Goal: Book appointment/travel/reservation

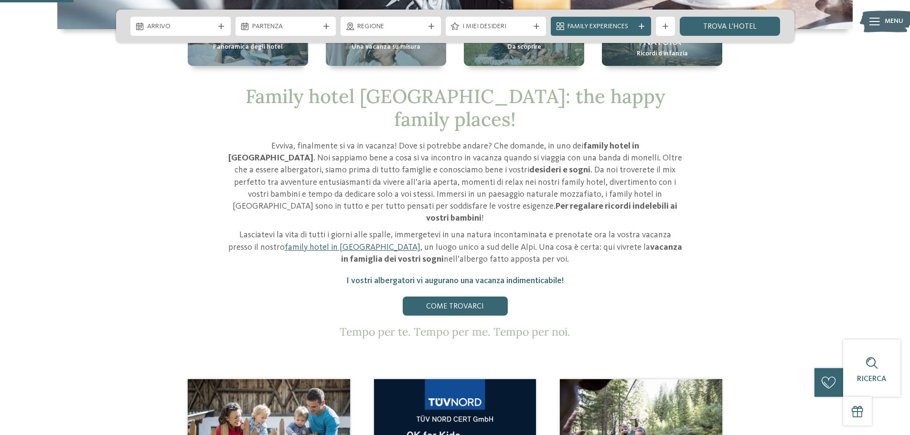
scroll to position [191, 0]
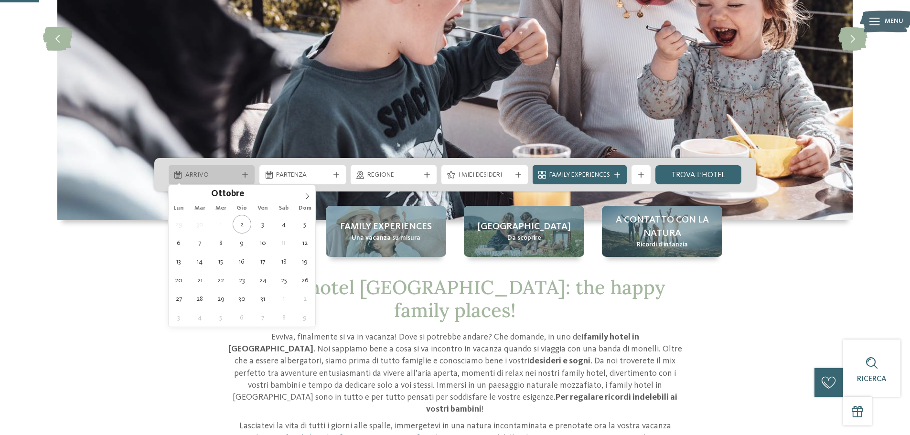
click at [232, 171] on span "Arrivo" at bounding box center [211, 176] width 53 height 10
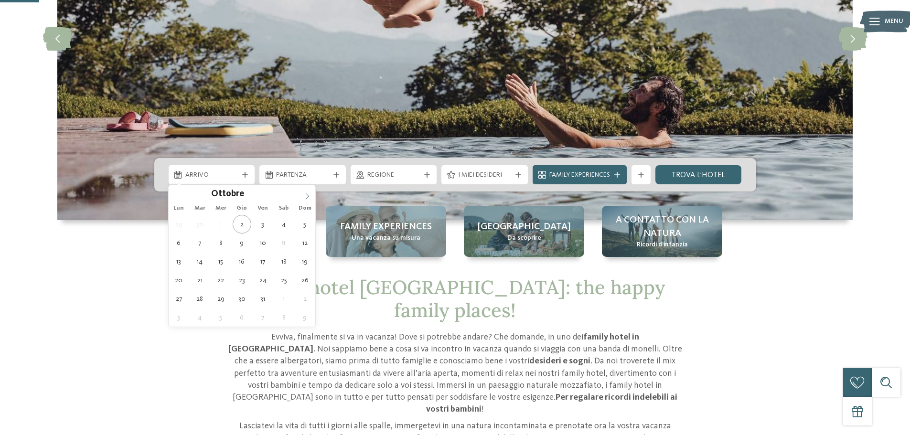
click at [310, 196] on icon at bounding box center [307, 196] width 7 height 7
type input "****"
click at [310, 196] on icon at bounding box center [307, 196] width 7 height 7
type div "[DATE]"
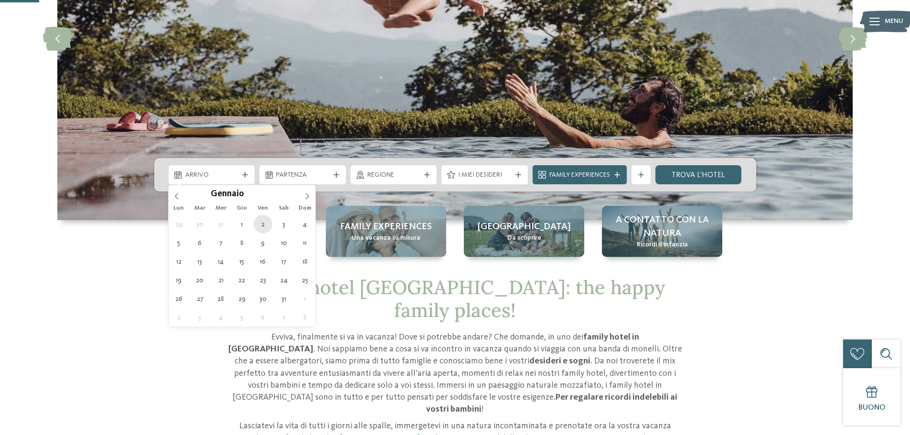
type input "****"
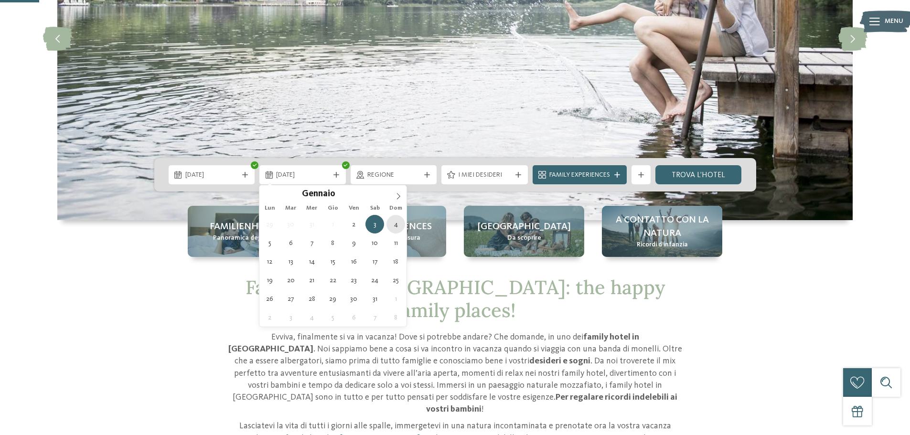
type div "[DATE]"
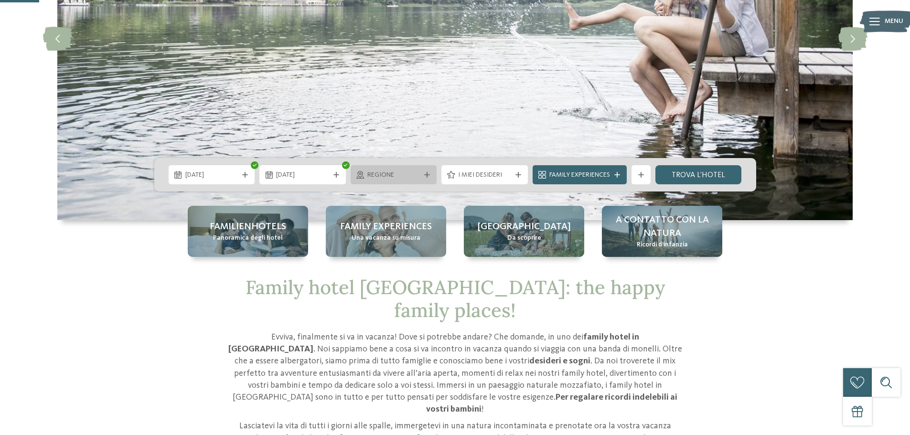
click at [428, 176] on icon at bounding box center [427, 175] width 6 height 6
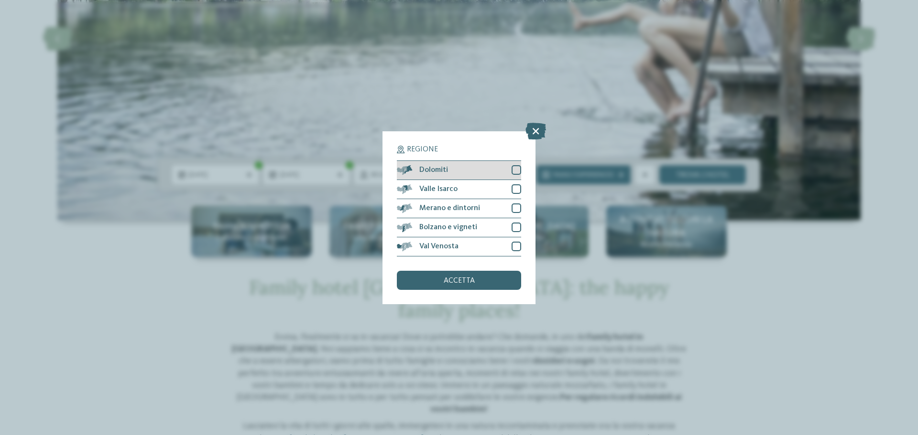
click at [445, 170] on span "Dolomiti" at bounding box center [433, 170] width 29 height 8
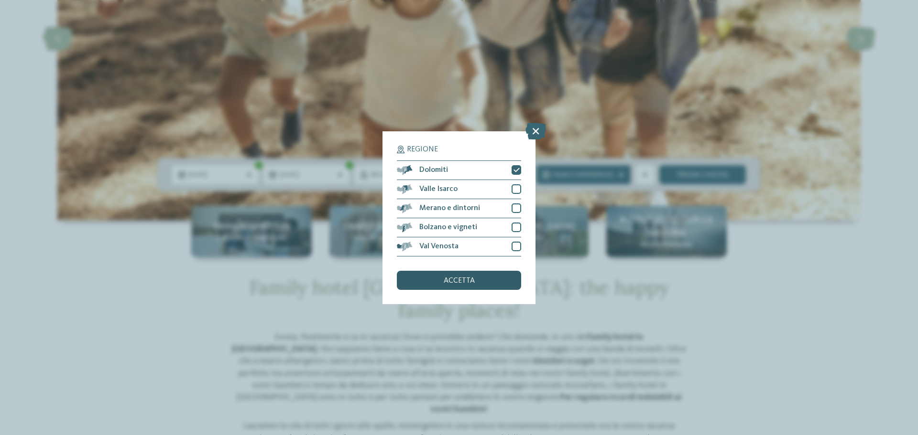
click at [457, 278] on span "accetta" at bounding box center [459, 281] width 31 height 8
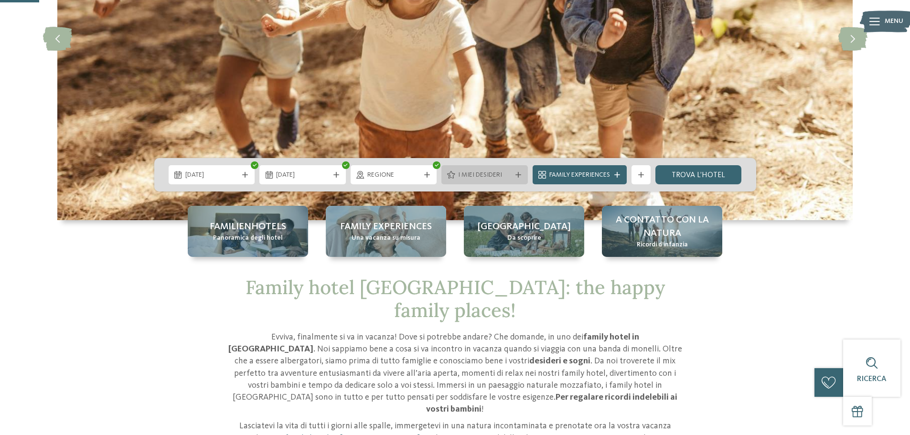
click at [516, 172] on icon at bounding box center [519, 175] width 6 height 6
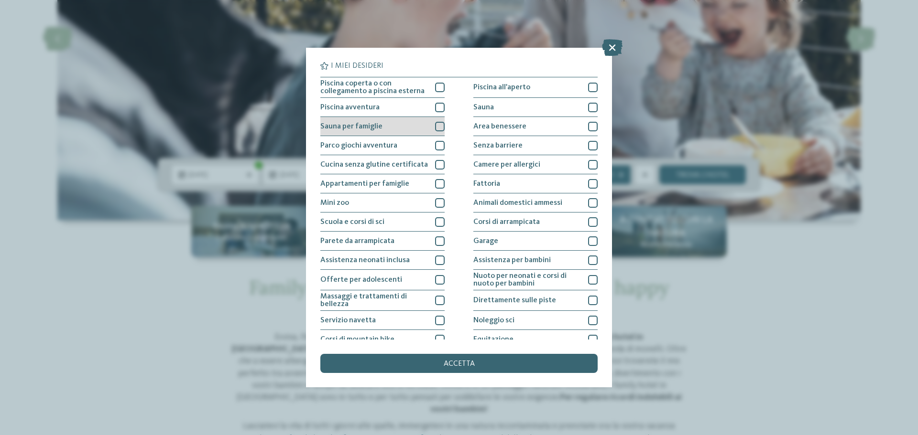
click at [397, 126] on div "Sauna per famiglie" at bounding box center [382, 126] width 124 height 19
click at [495, 361] on div "accetta" at bounding box center [458, 363] width 277 height 19
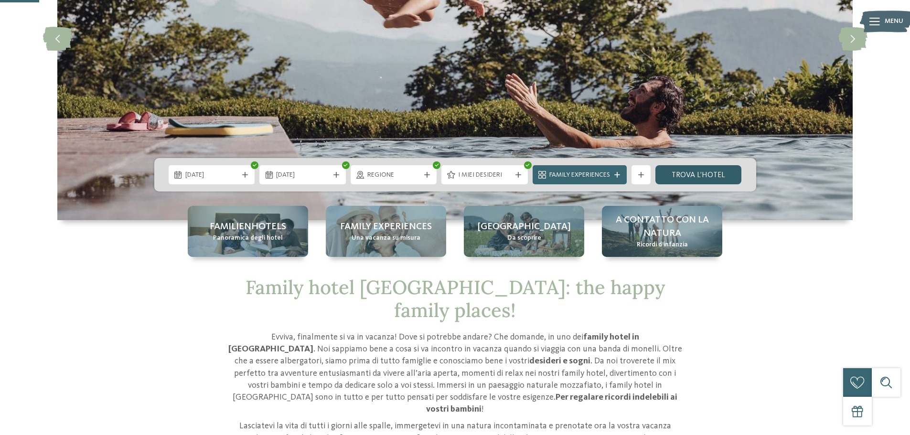
click at [708, 172] on link "trova l’hotel" at bounding box center [699, 174] width 87 height 19
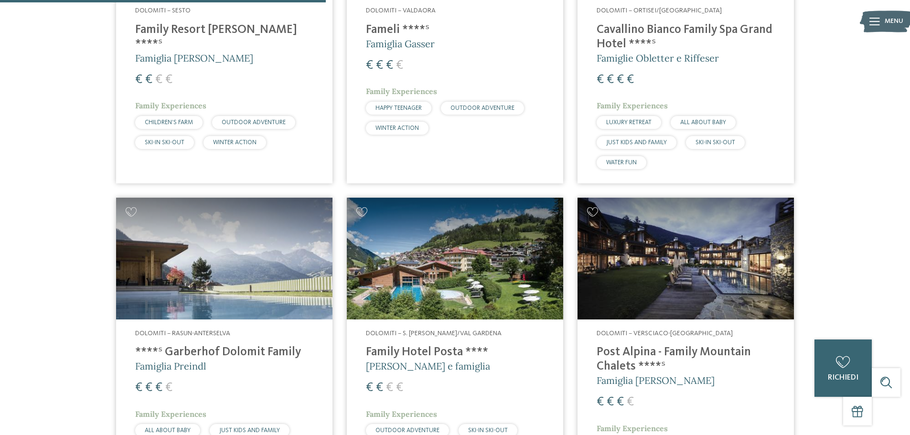
scroll to position [552, 0]
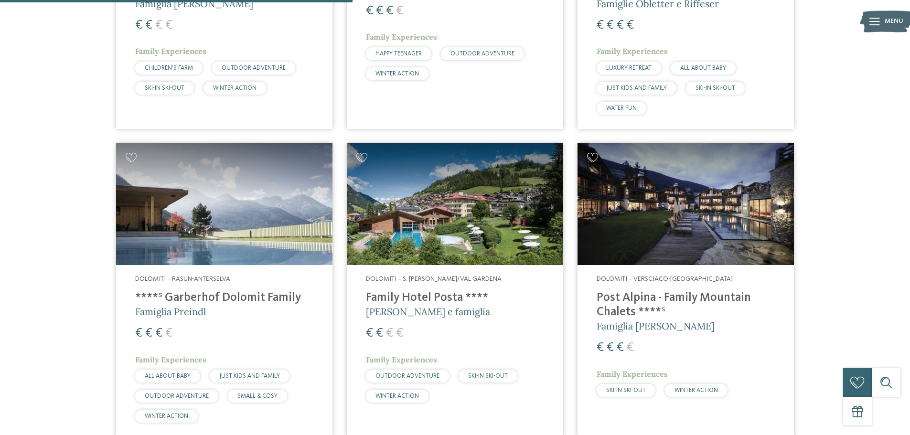
click at [428, 293] on h4 "Family Hotel Posta ****" at bounding box center [455, 298] width 178 height 14
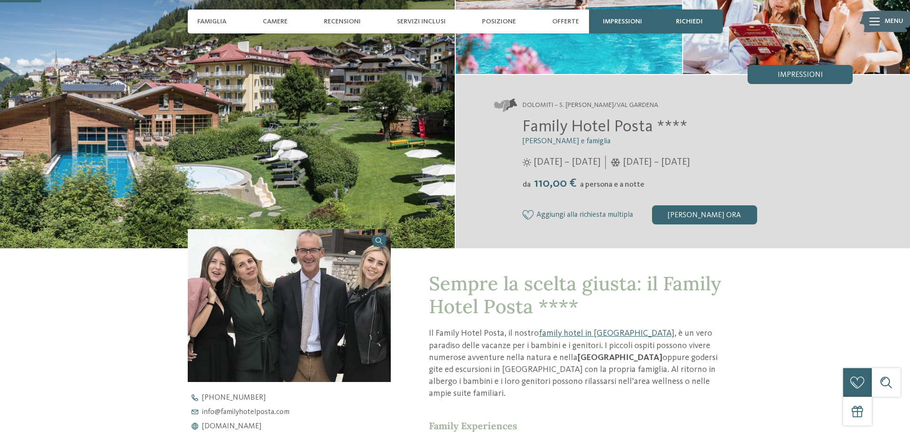
scroll to position [143, 0]
click at [704, 218] on div "[PERSON_NAME] ora" at bounding box center [704, 215] width 105 height 19
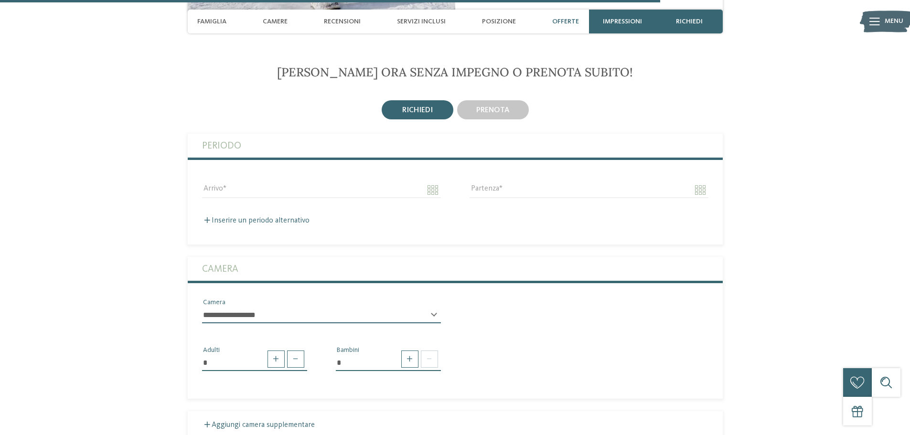
scroll to position [2295, 0]
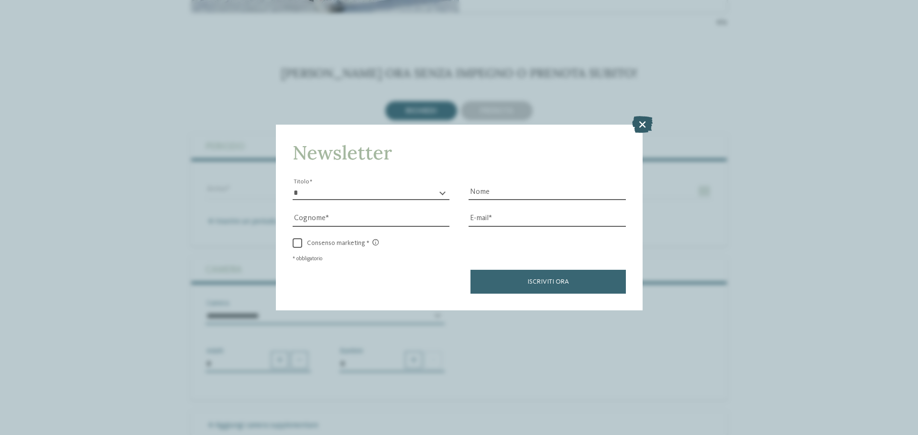
click at [640, 123] on icon at bounding box center [642, 124] width 21 height 17
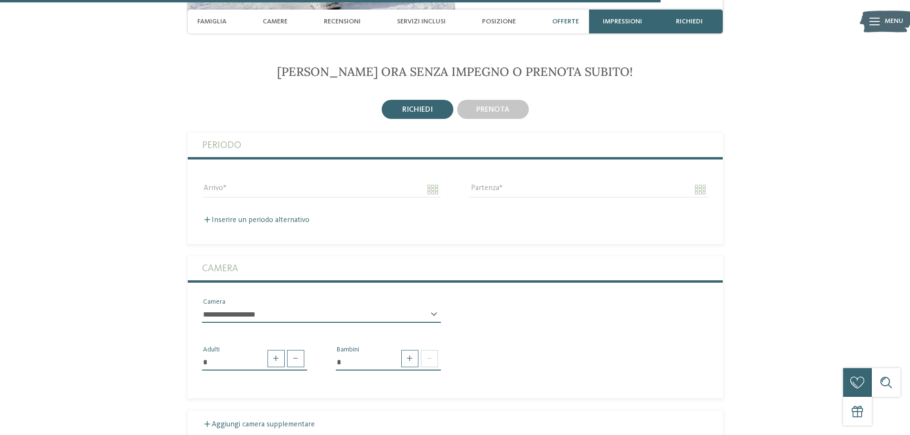
click at [561, 21] on span "Offerte" at bounding box center [565, 22] width 27 height 8
